Goal: Task Accomplishment & Management: Manage account settings

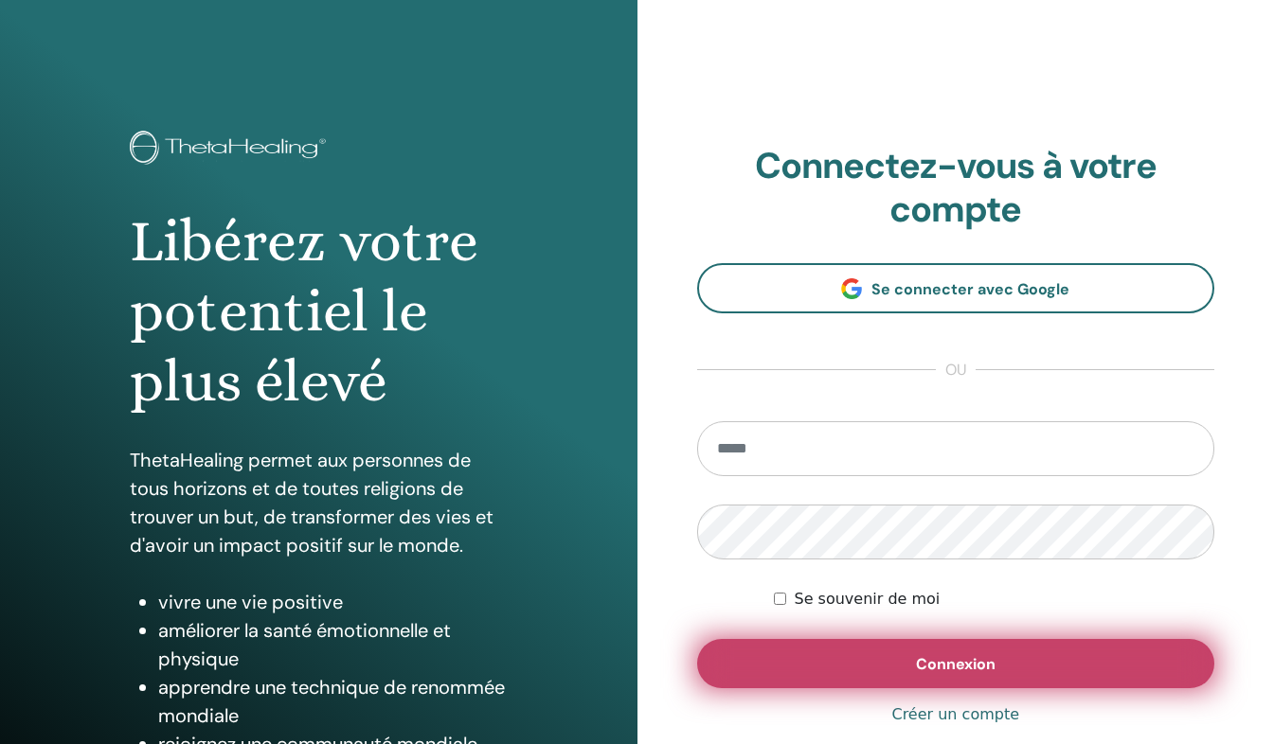
type input "**********"
click at [809, 670] on button "Connexion" at bounding box center [956, 663] width 518 height 49
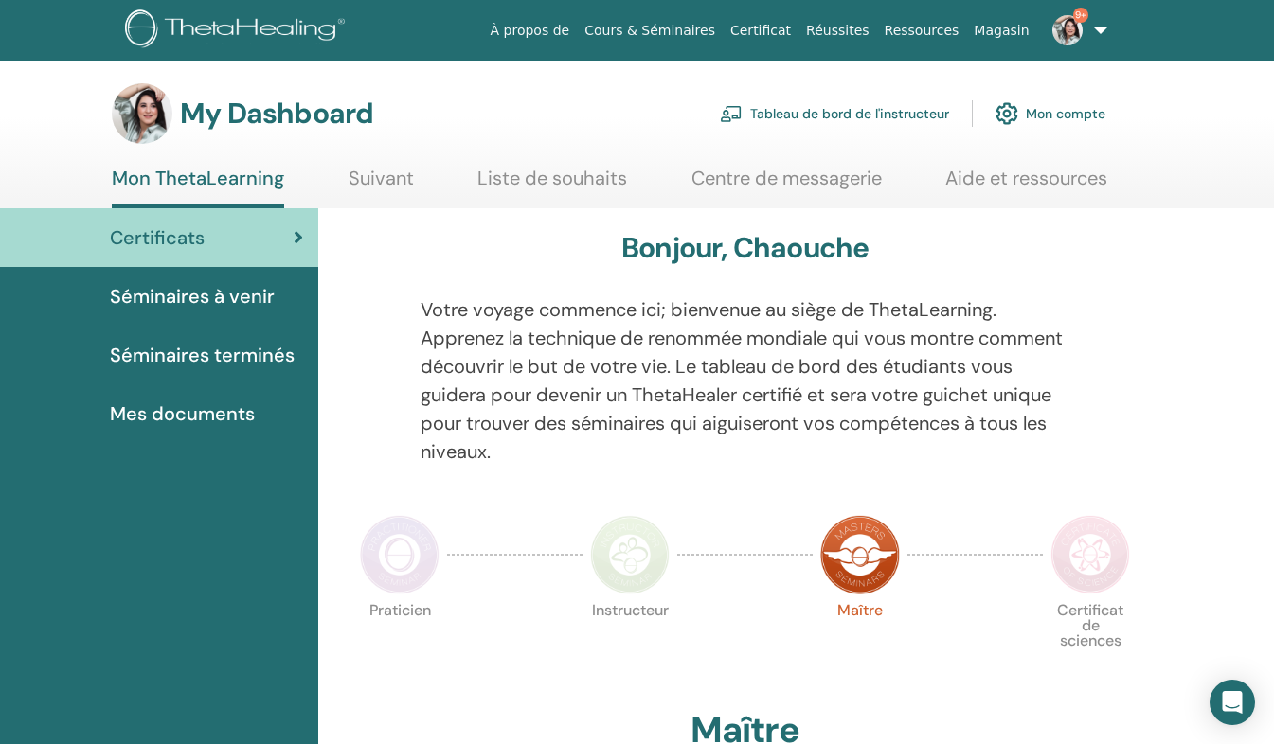
click at [851, 113] on link "Tableau de bord de l'instructeur" at bounding box center [834, 114] width 229 height 42
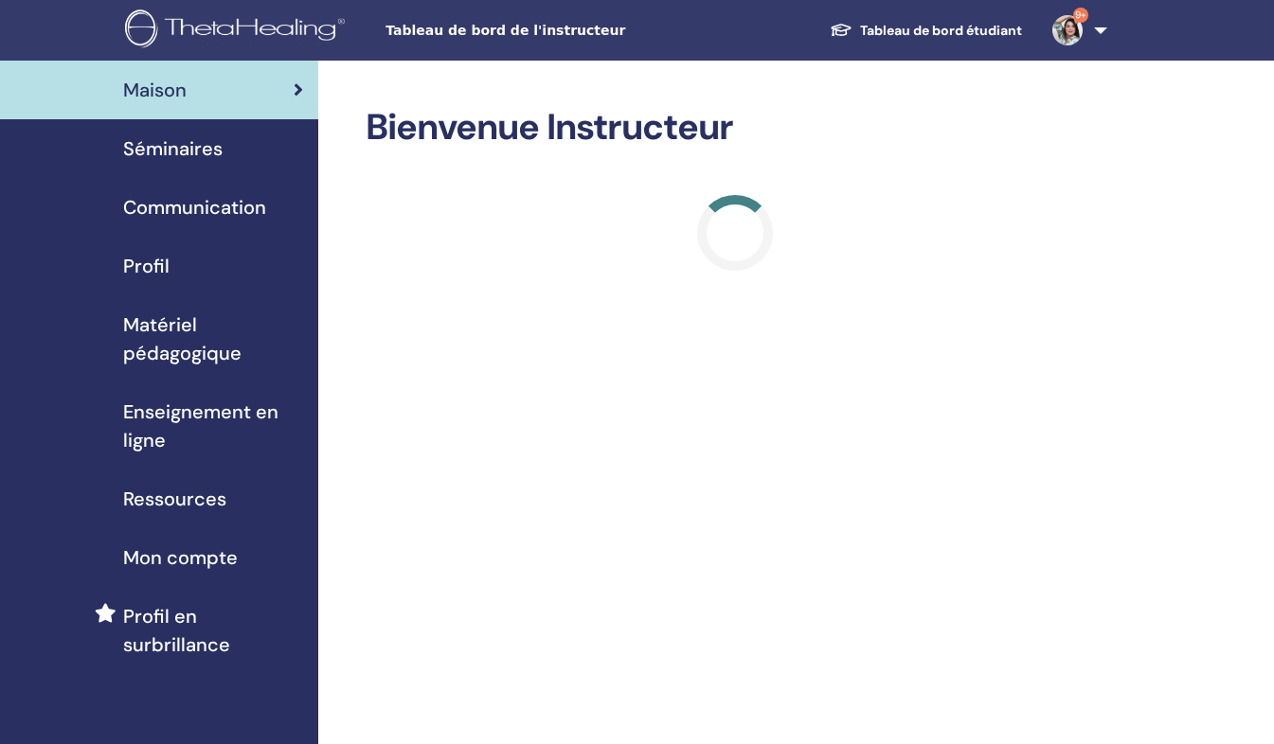
click at [273, 157] on div "Séminaires" at bounding box center [159, 148] width 288 height 28
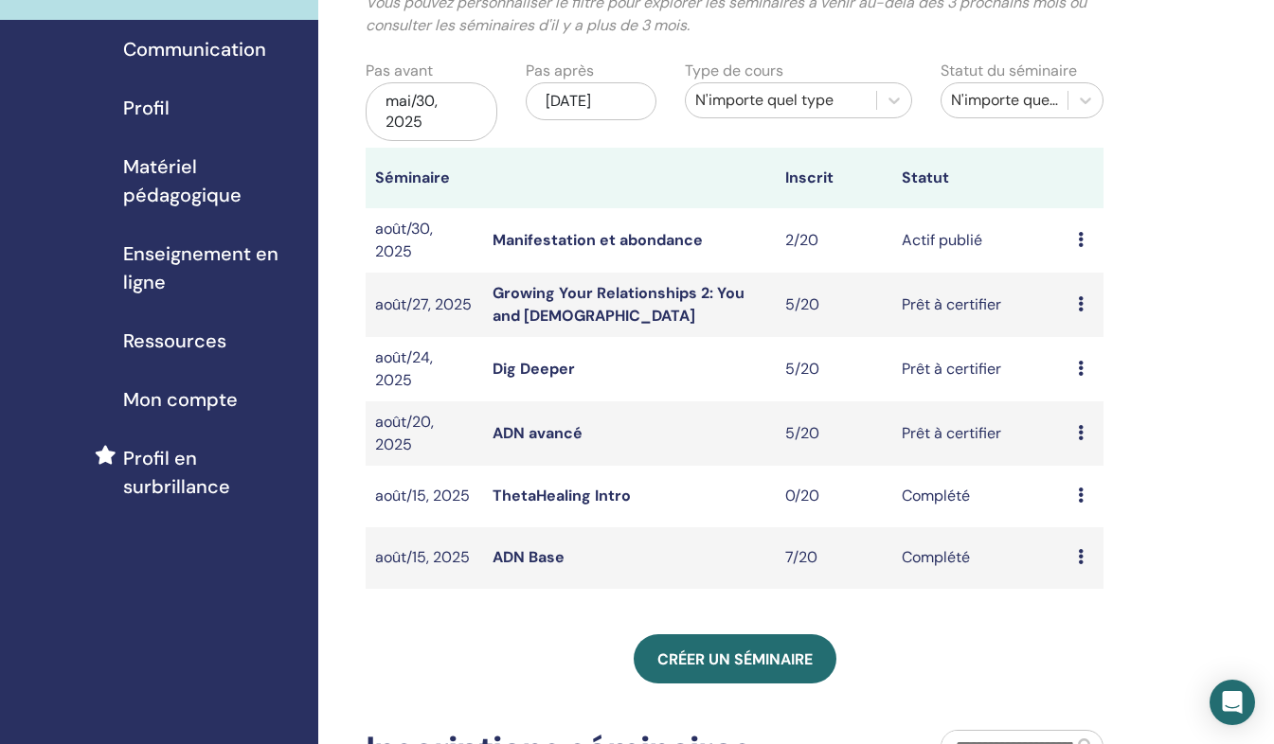
scroll to position [152, 0]
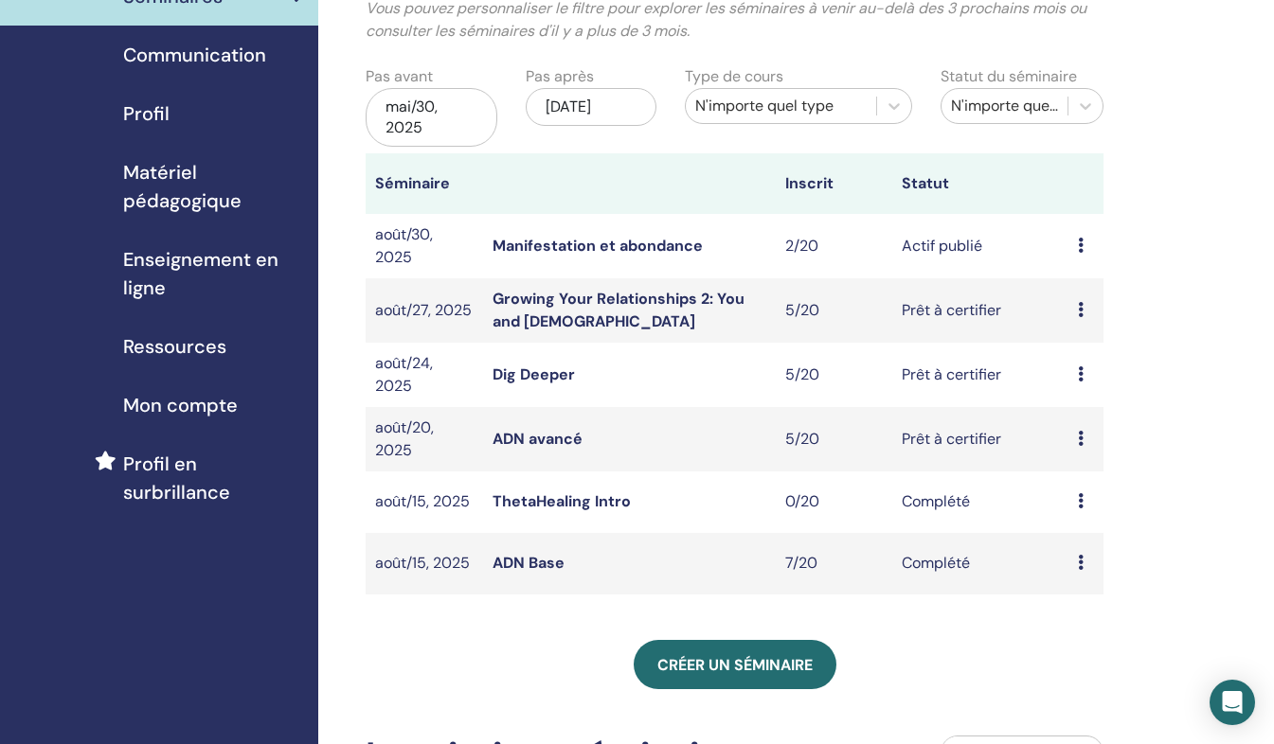
click at [1081, 244] on icon at bounding box center [1081, 245] width 6 height 15
click at [1062, 282] on link "Éditer" at bounding box center [1069, 289] width 42 height 20
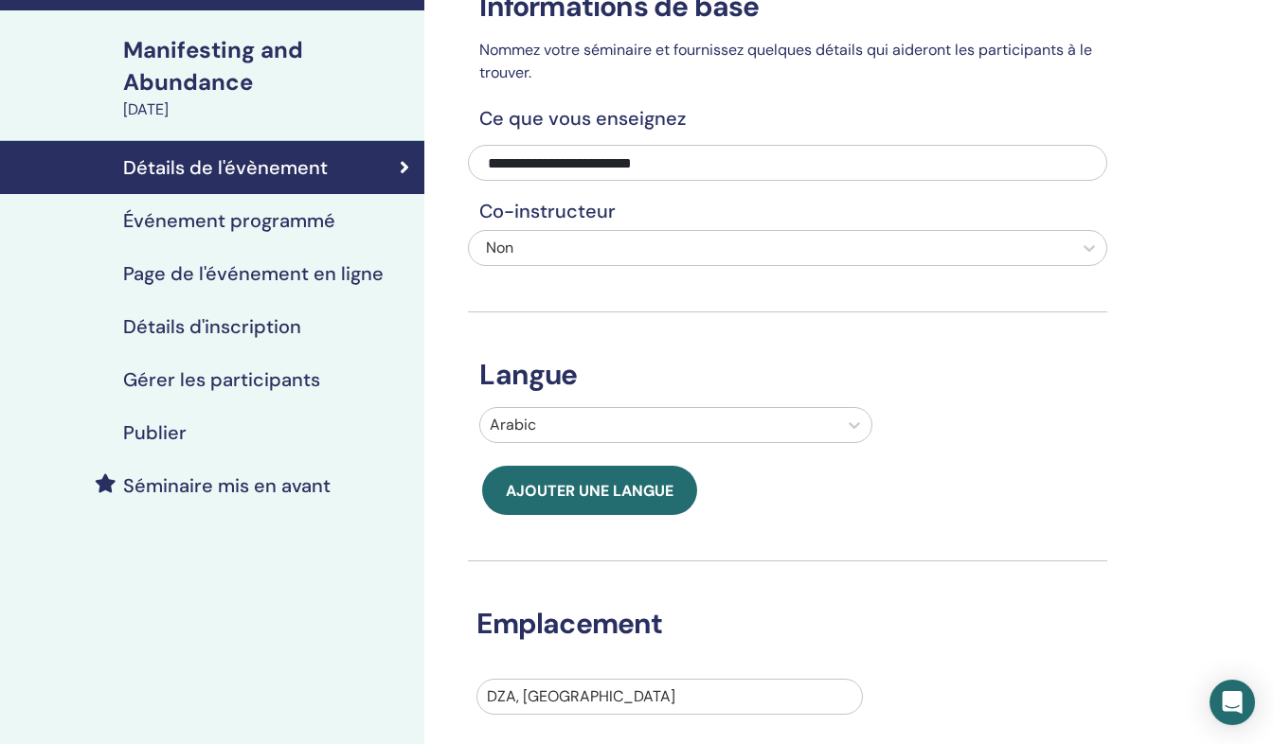
scroll to position [116, 0]
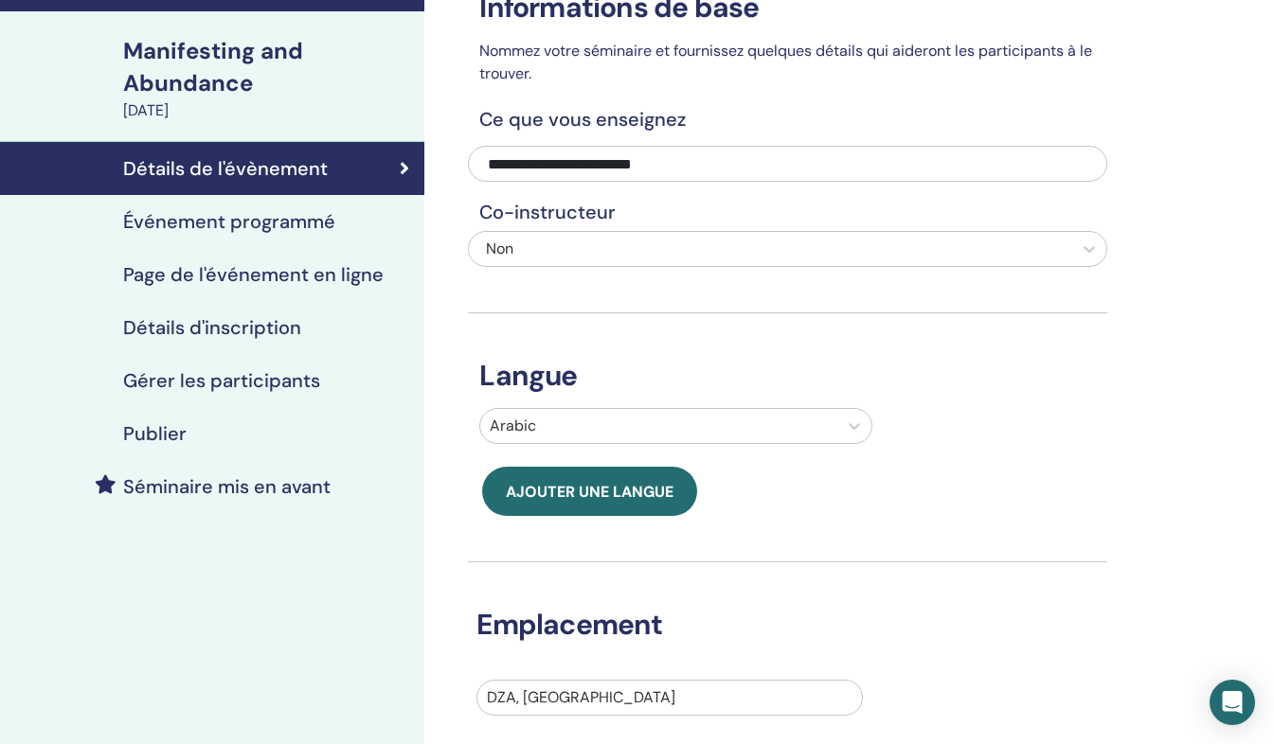
click at [266, 275] on h4 "Page de l'événement en ligne" at bounding box center [253, 274] width 260 height 23
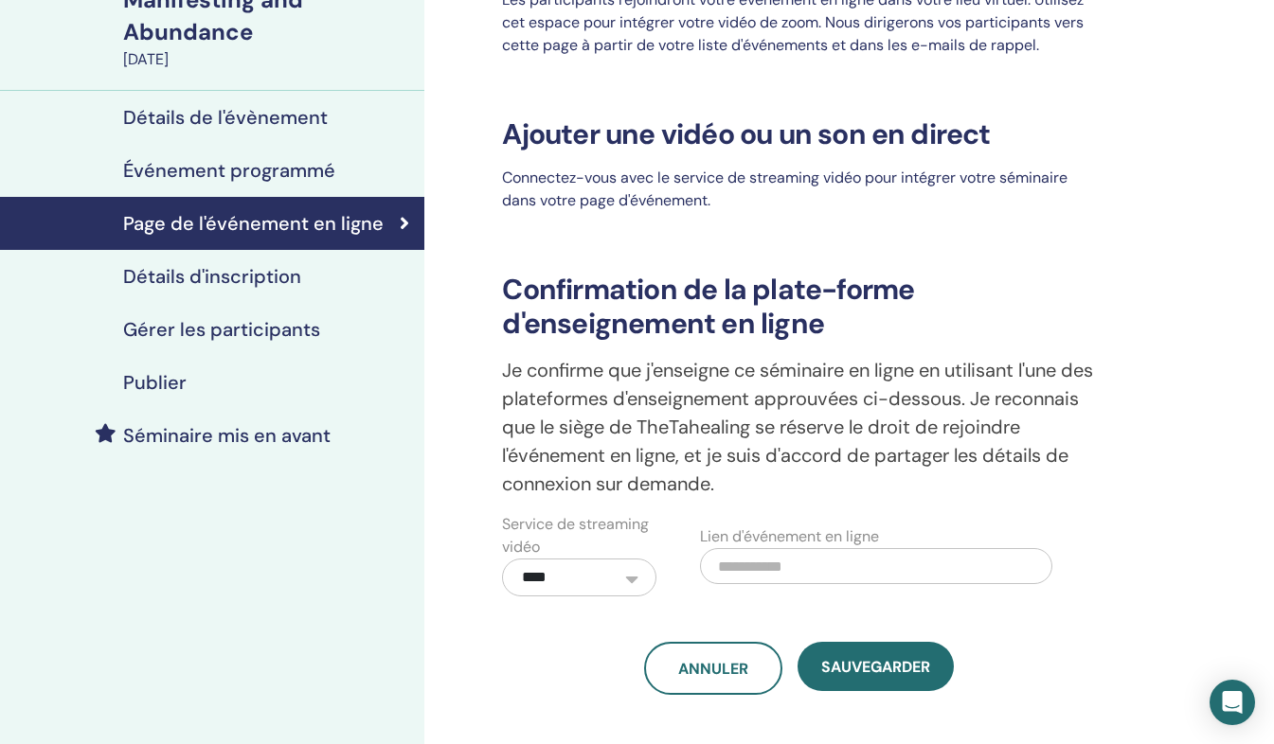
scroll to position [163, 0]
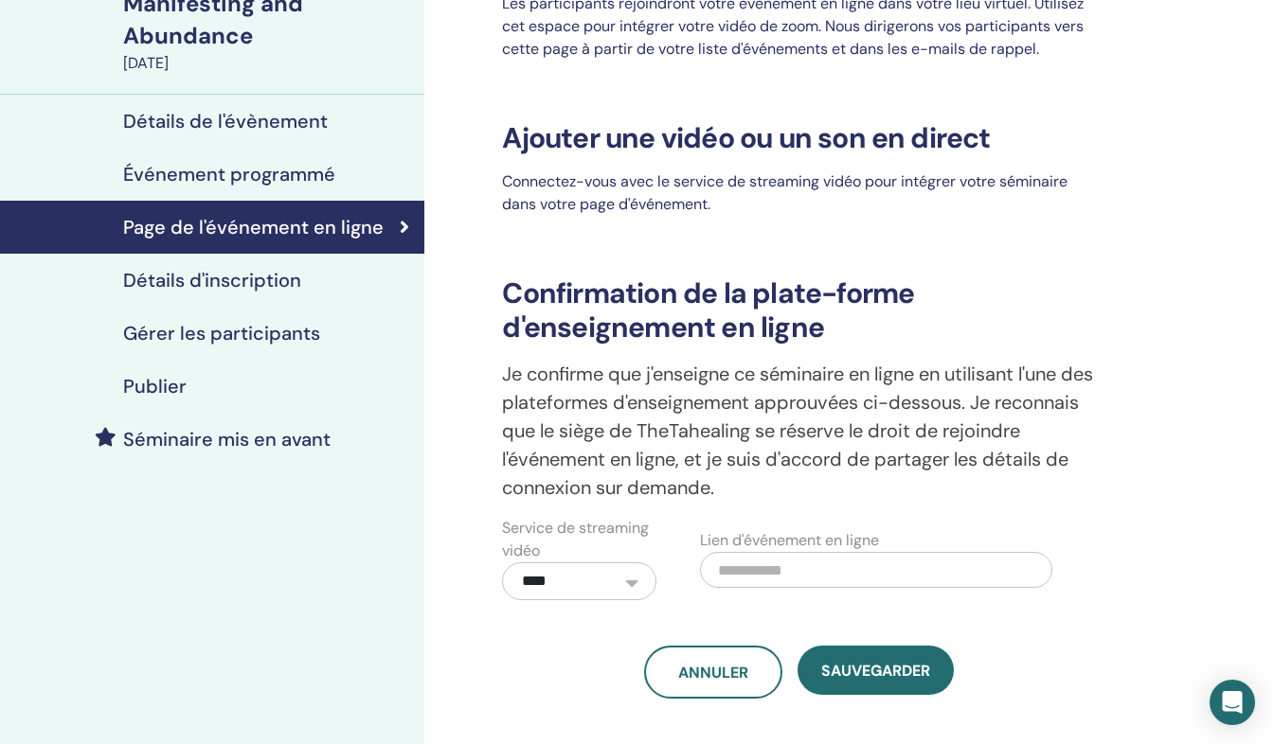
click at [322, 125] on h4 "Détails de l'évènement" at bounding box center [225, 121] width 205 height 23
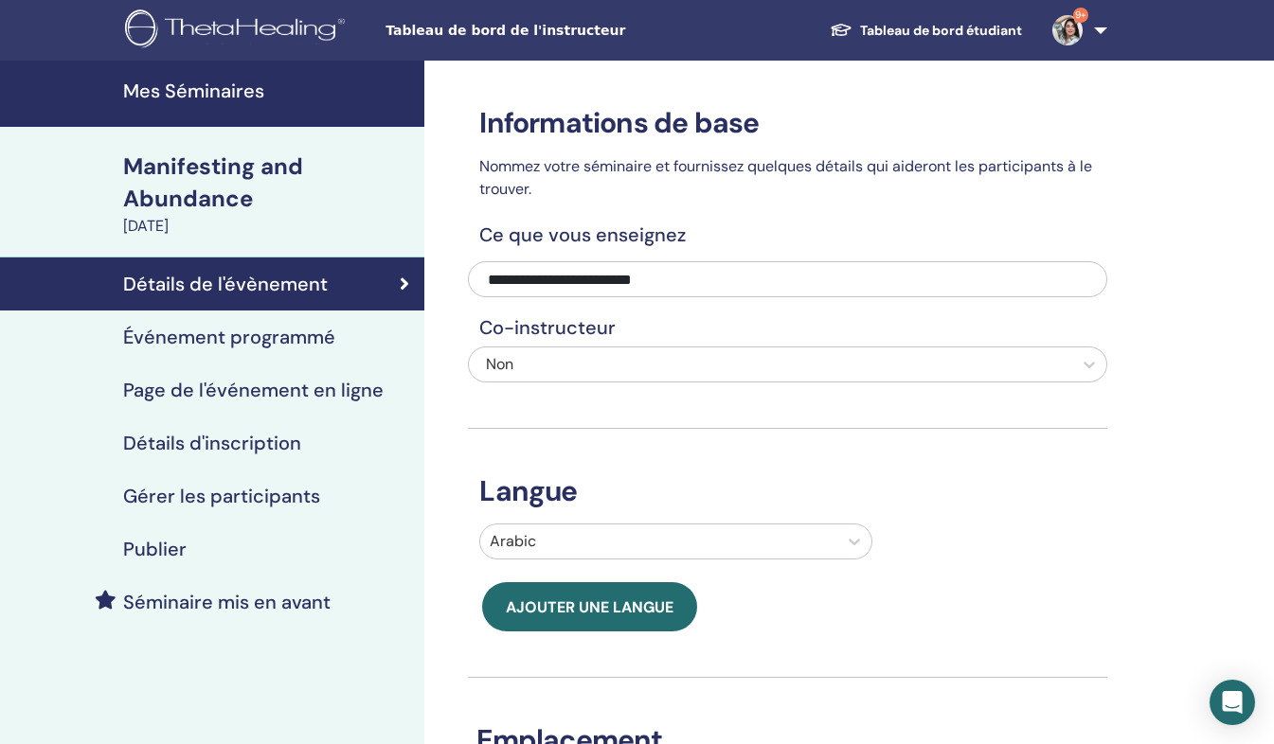
click at [203, 231] on div "[DATE]" at bounding box center [268, 226] width 290 height 23
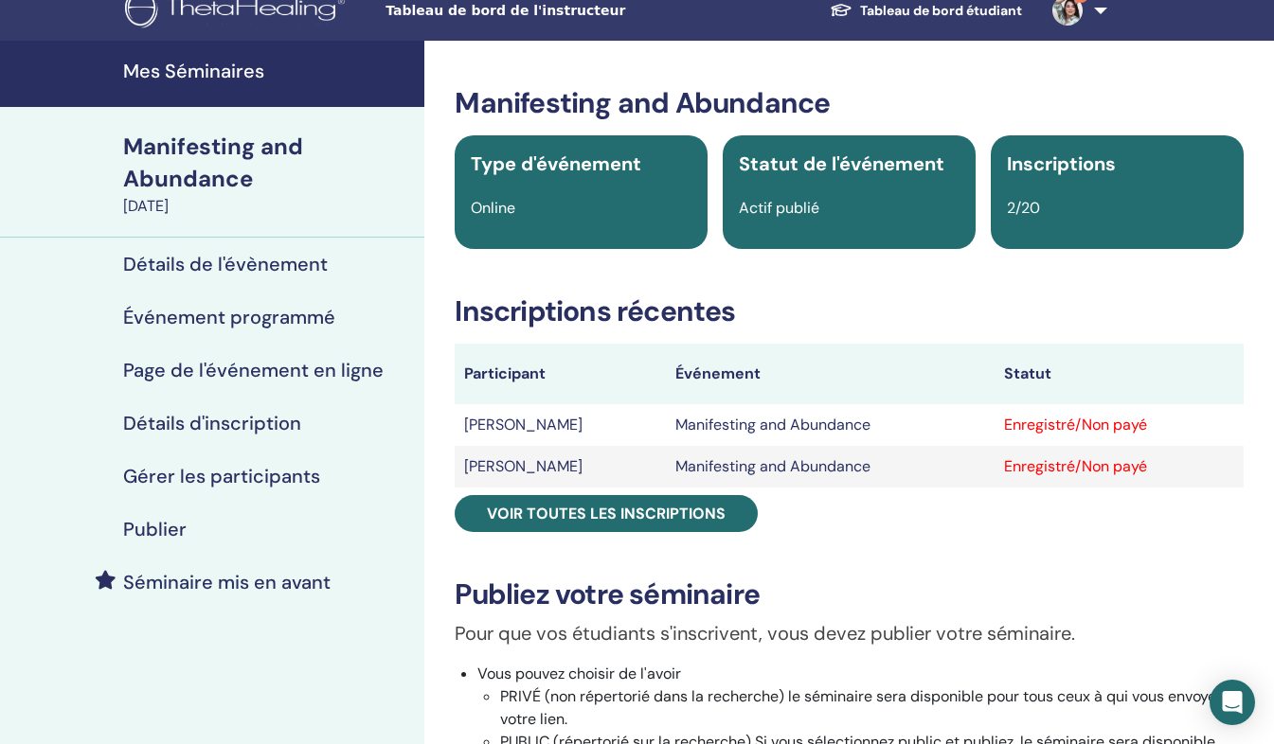
scroll to position [19, 0]
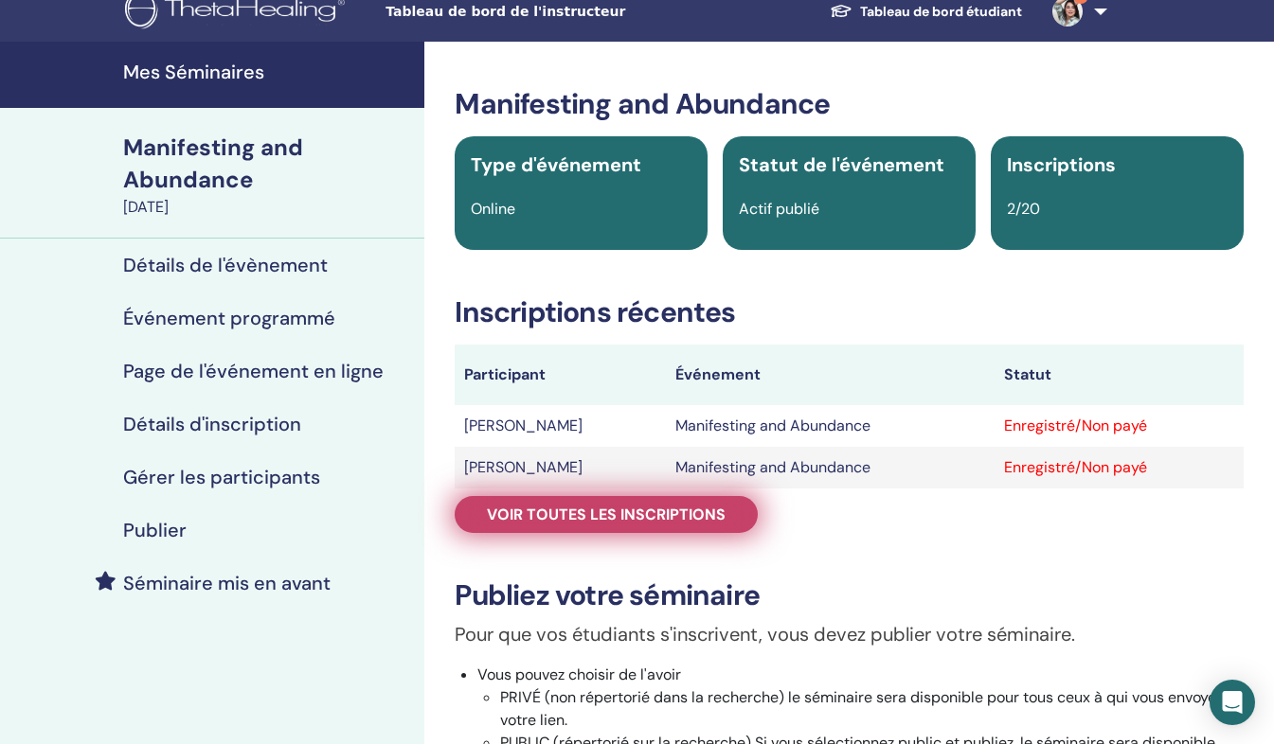
click at [700, 527] on link "Voir toutes les inscriptions" at bounding box center [606, 514] width 303 height 37
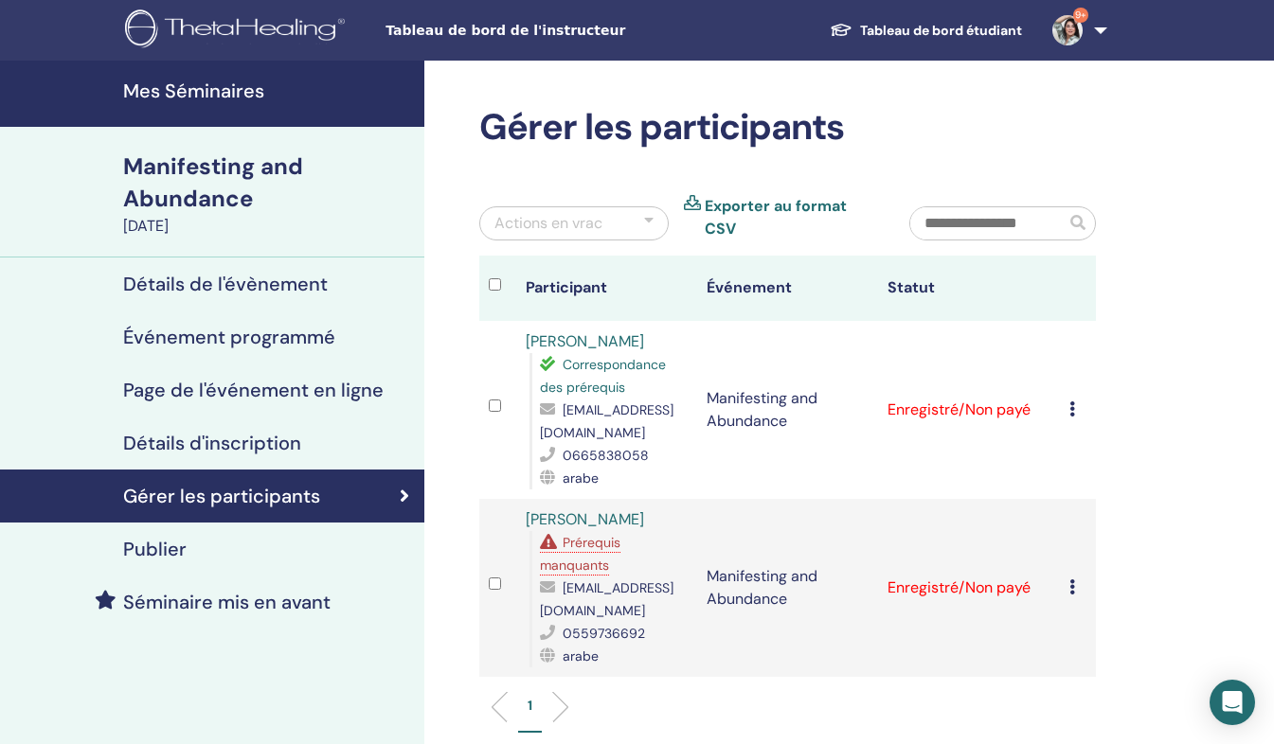
click at [284, 455] on h4 "Détails d'inscription" at bounding box center [212, 443] width 178 height 23
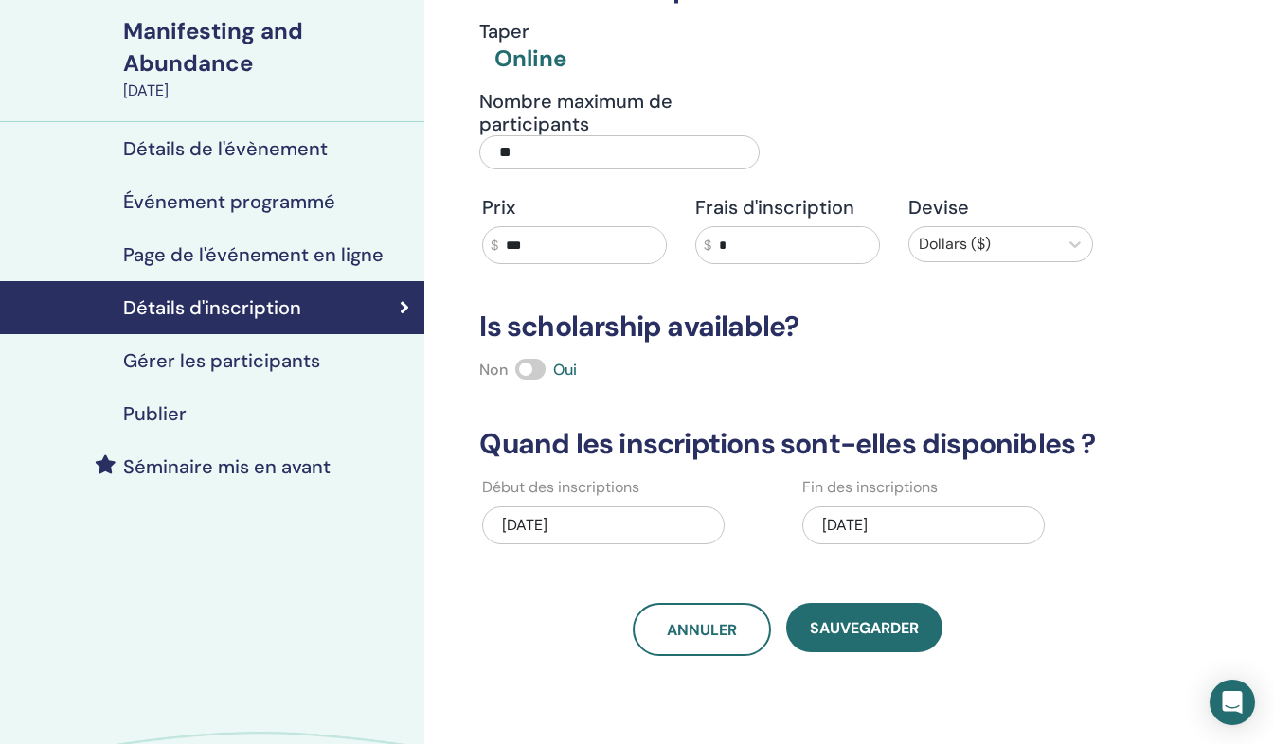
scroll to position [149, 0]
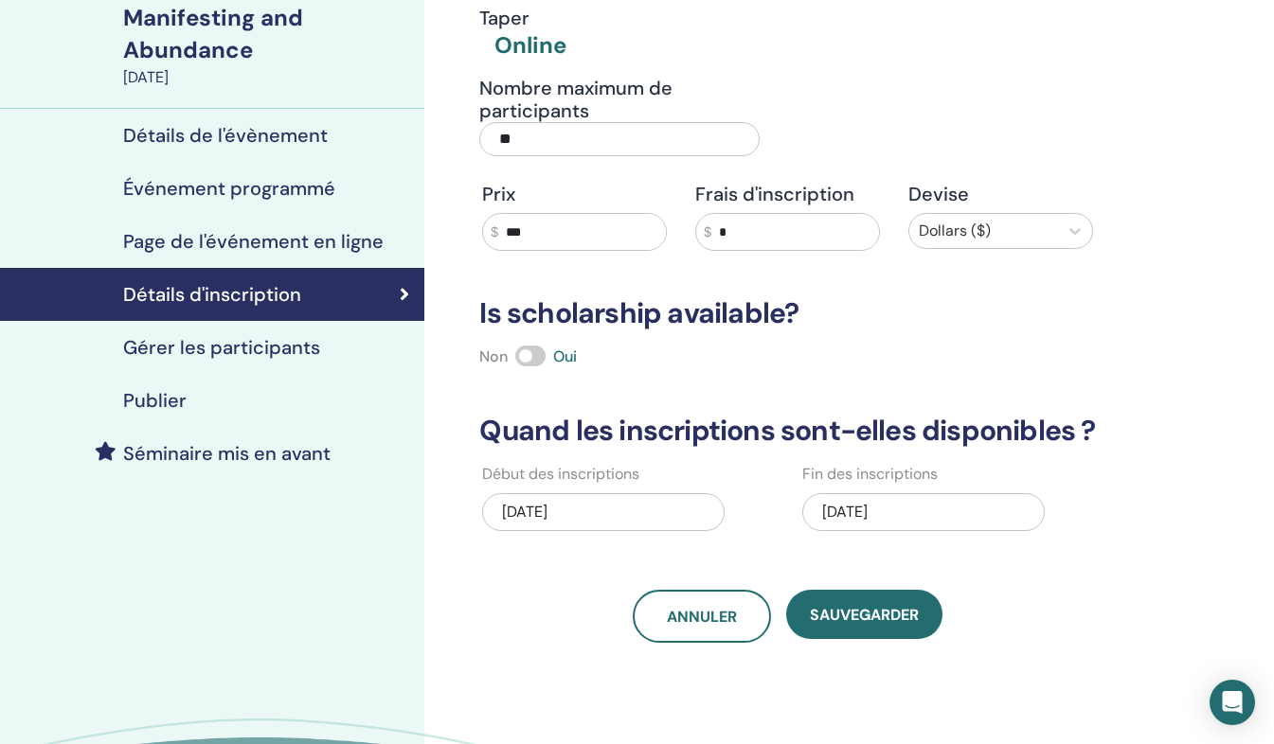
click at [518, 509] on div "[DATE]" at bounding box center [603, 512] width 242 height 38
click at [842, 496] on div "[DATE]" at bounding box center [923, 512] width 242 height 38
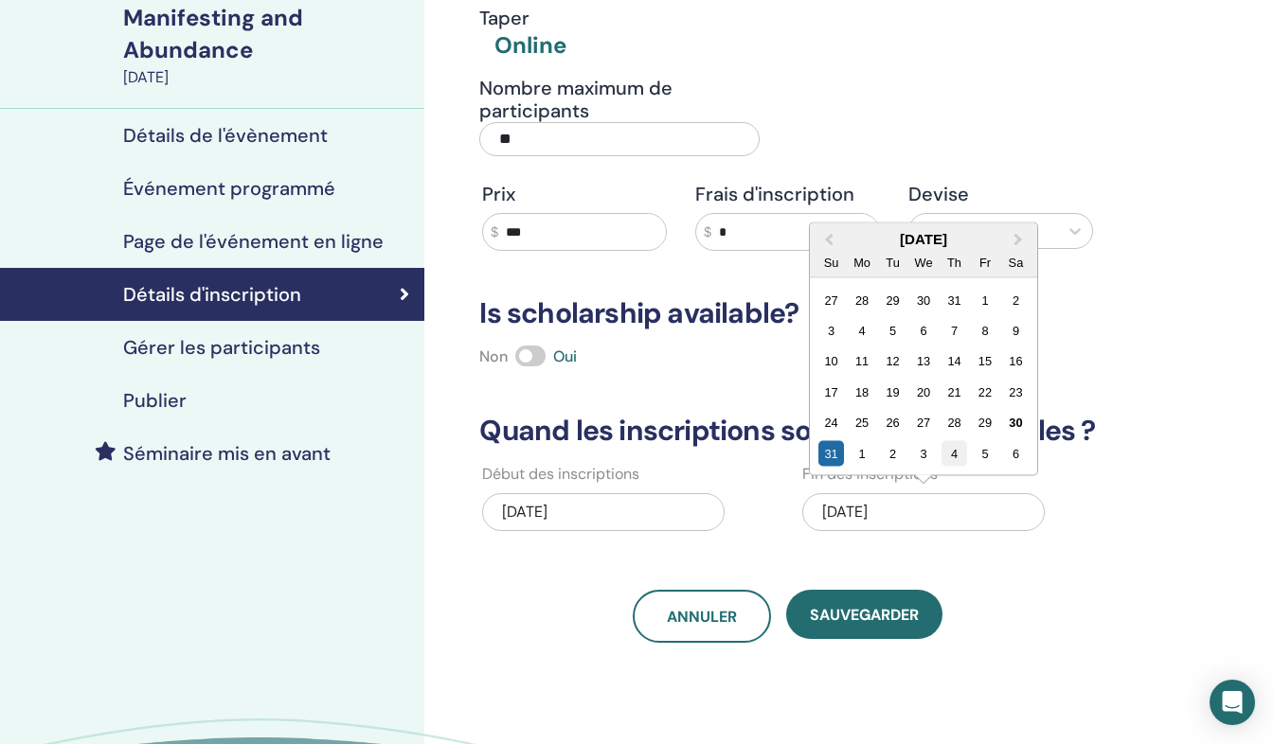
click at [949, 454] on div "4" at bounding box center [954, 454] width 26 height 26
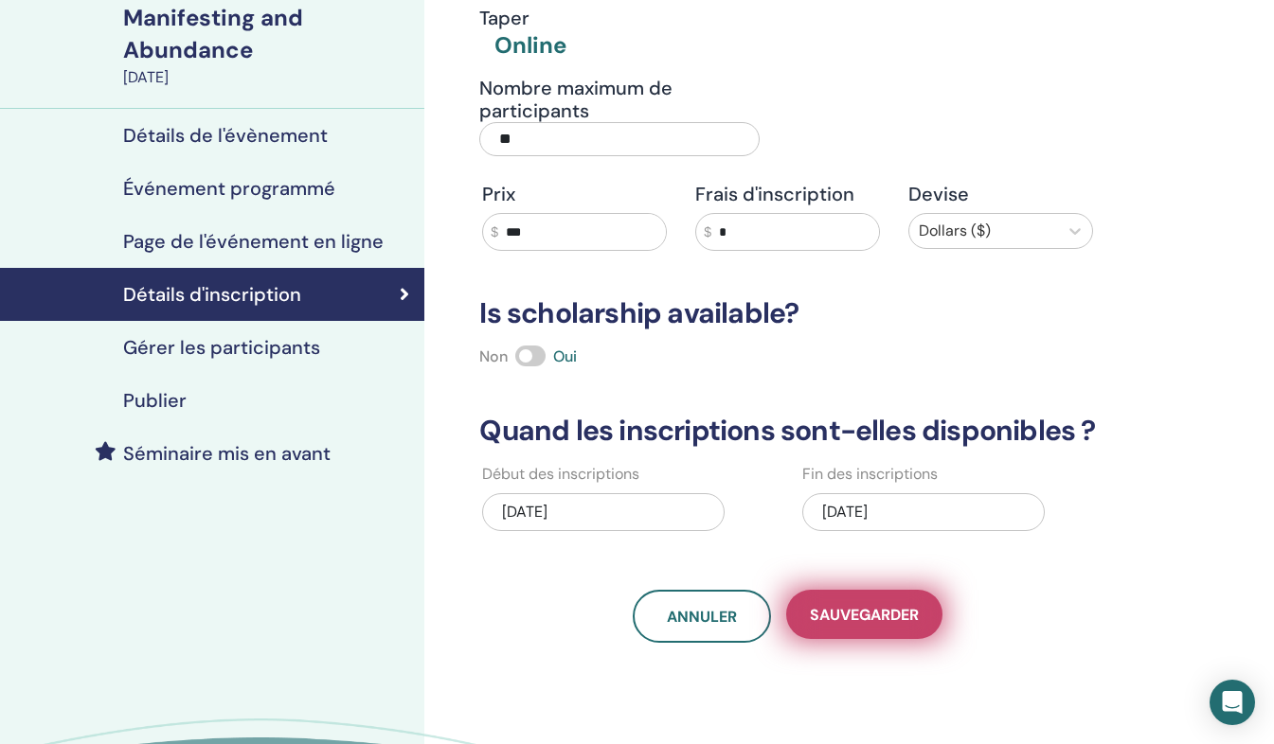
click at [823, 612] on span "sauvegarder" at bounding box center [864, 615] width 109 height 20
click at [823, 613] on span "sauvegarder" at bounding box center [864, 615] width 109 height 20
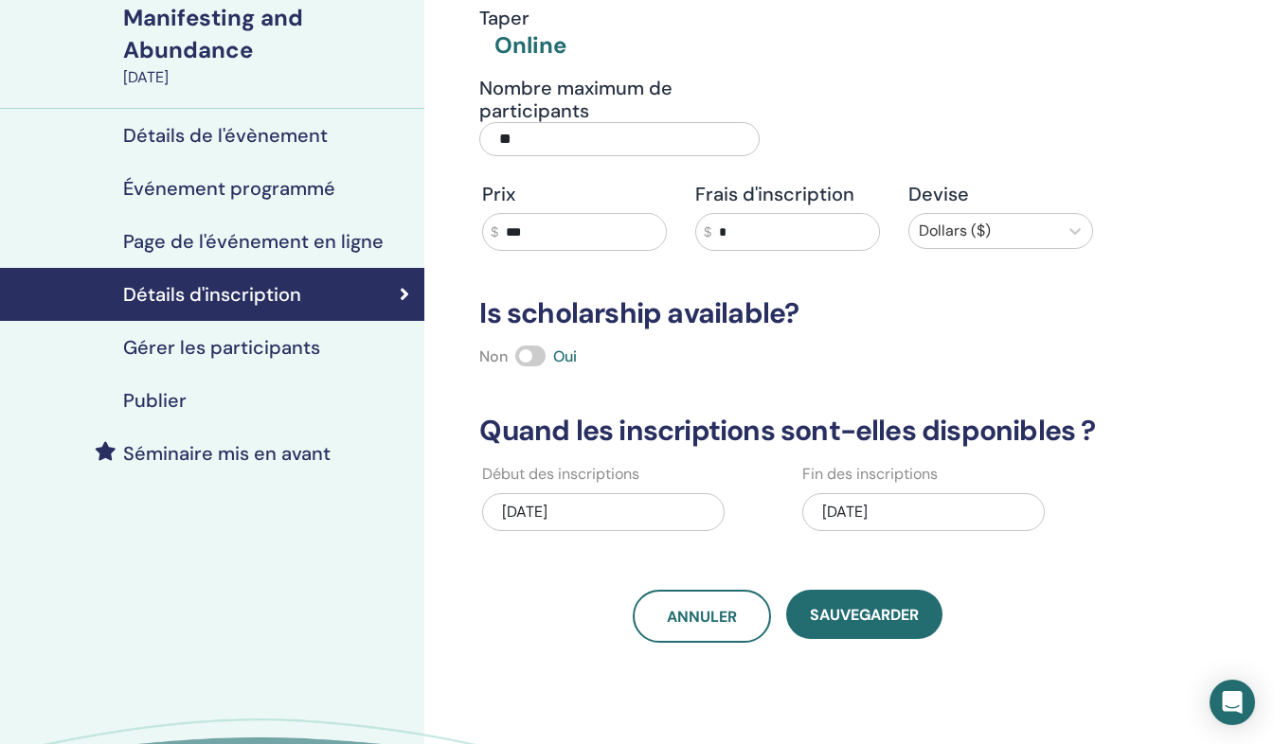
click at [823, 613] on span "sauvegarder" at bounding box center [864, 615] width 109 height 20
click at [279, 228] on link "Page de l'événement en ligne" at bounding box center [212, 241] width 424 height 53
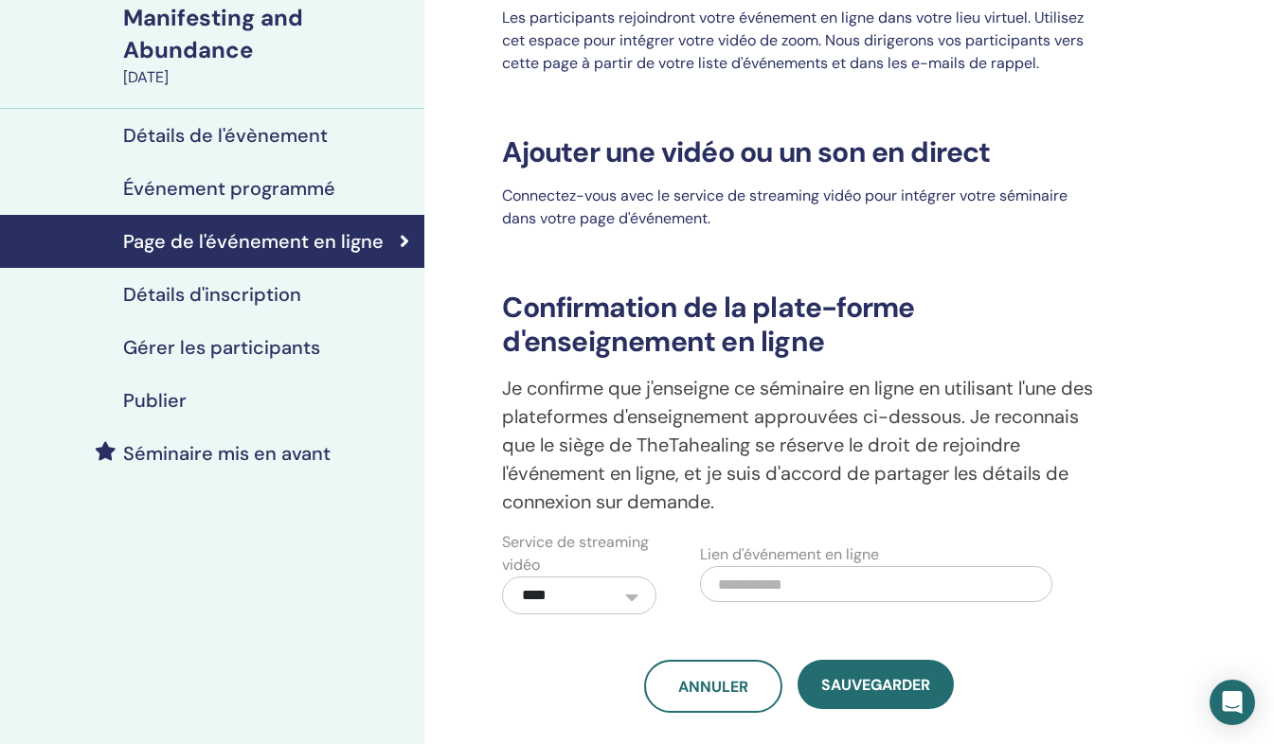
click at [271, 287] on h4 "Détails d'inscription" at bounding box center [212, 294] width 178 height 23
